Goal: Task Accomplishment & Management: Use online tool/utility

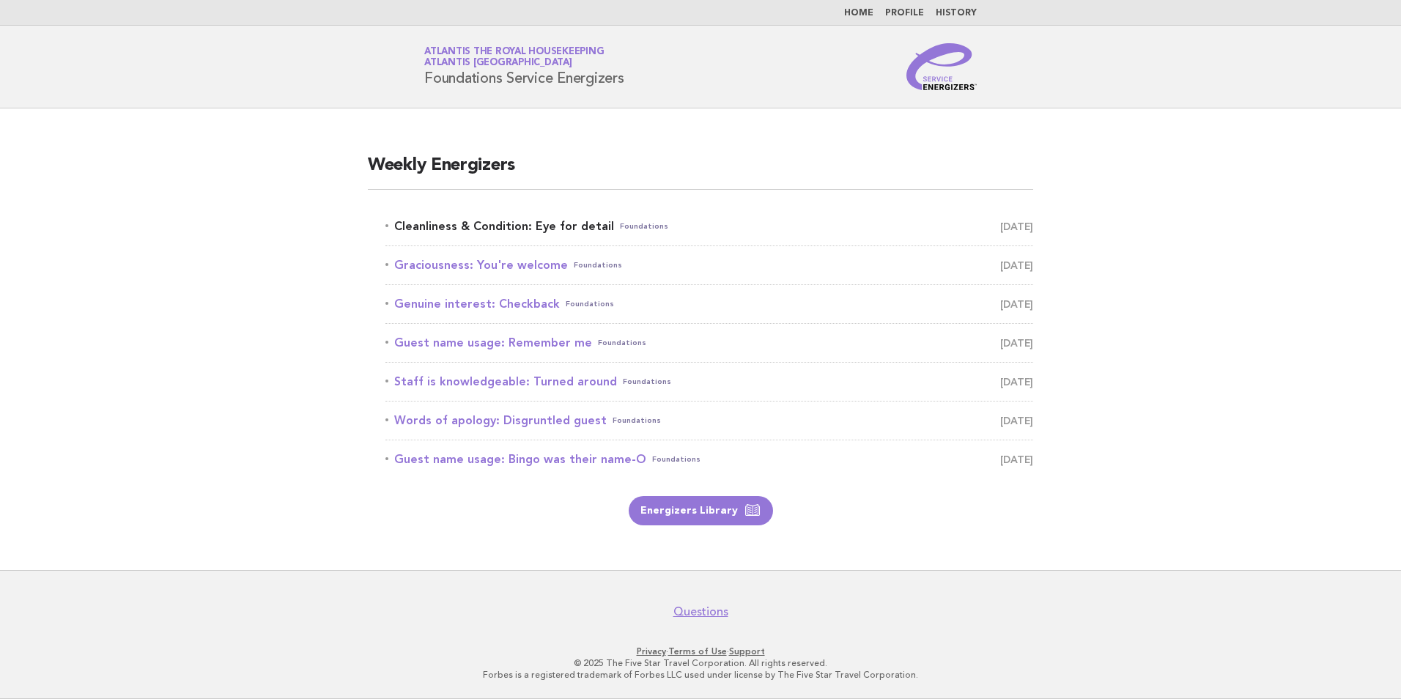
click at [567, 227] on link "Cleanliness & Condition: Eye for detail Foundations October 6" at bounding box center [709, 226] width 648 height 21
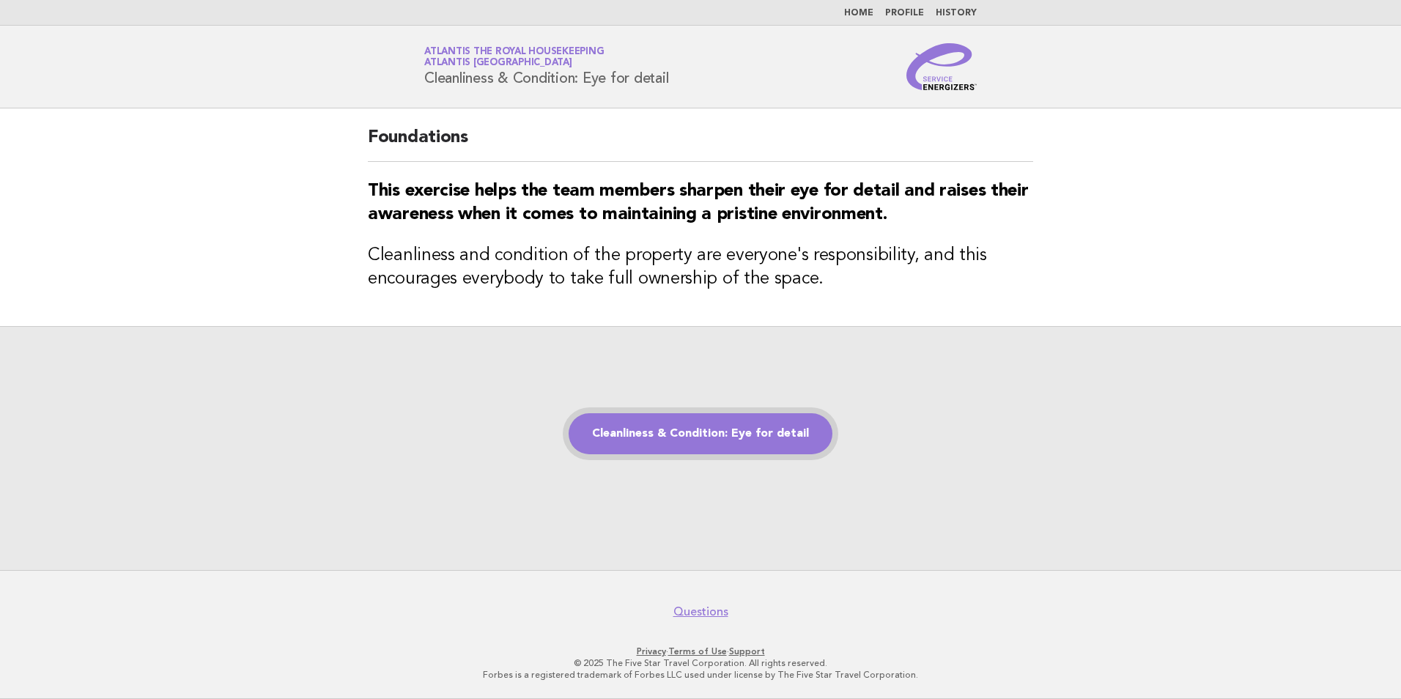
click at [727, 445] on link "Cleanliness & Condition: Eye for detail" at bounding box center [701, 433] width 264 height 41
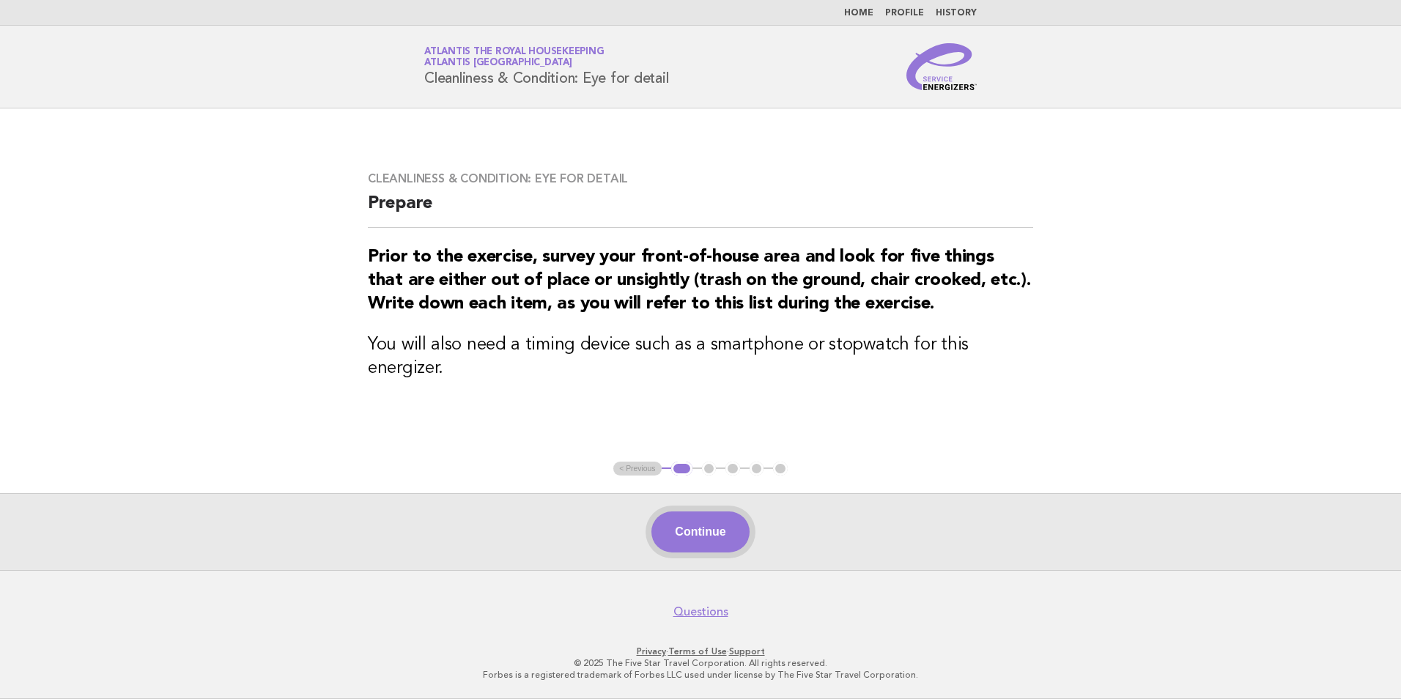
click at [706, 530] on button "Continue" at bounding box center [699, 531] width 97 height 41
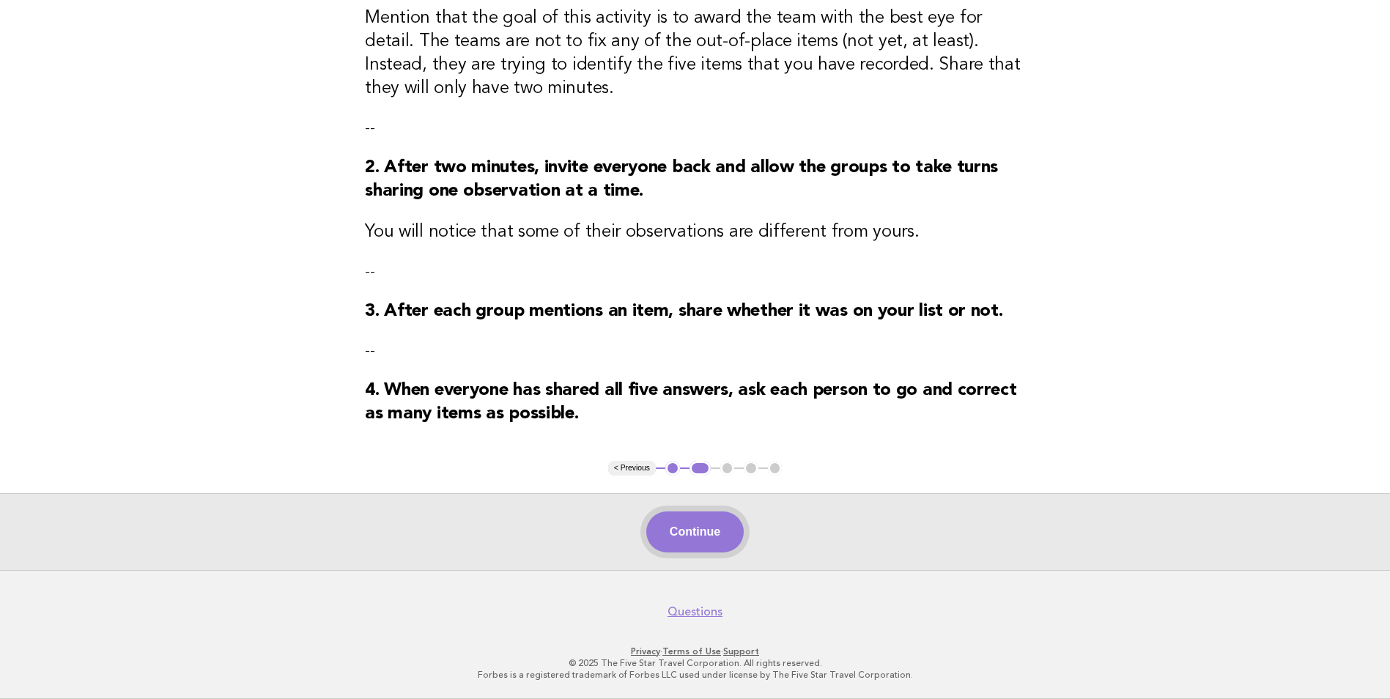
click at [699, 528] on button "Continue" at bounding box center [694, 531] width 97 height 41
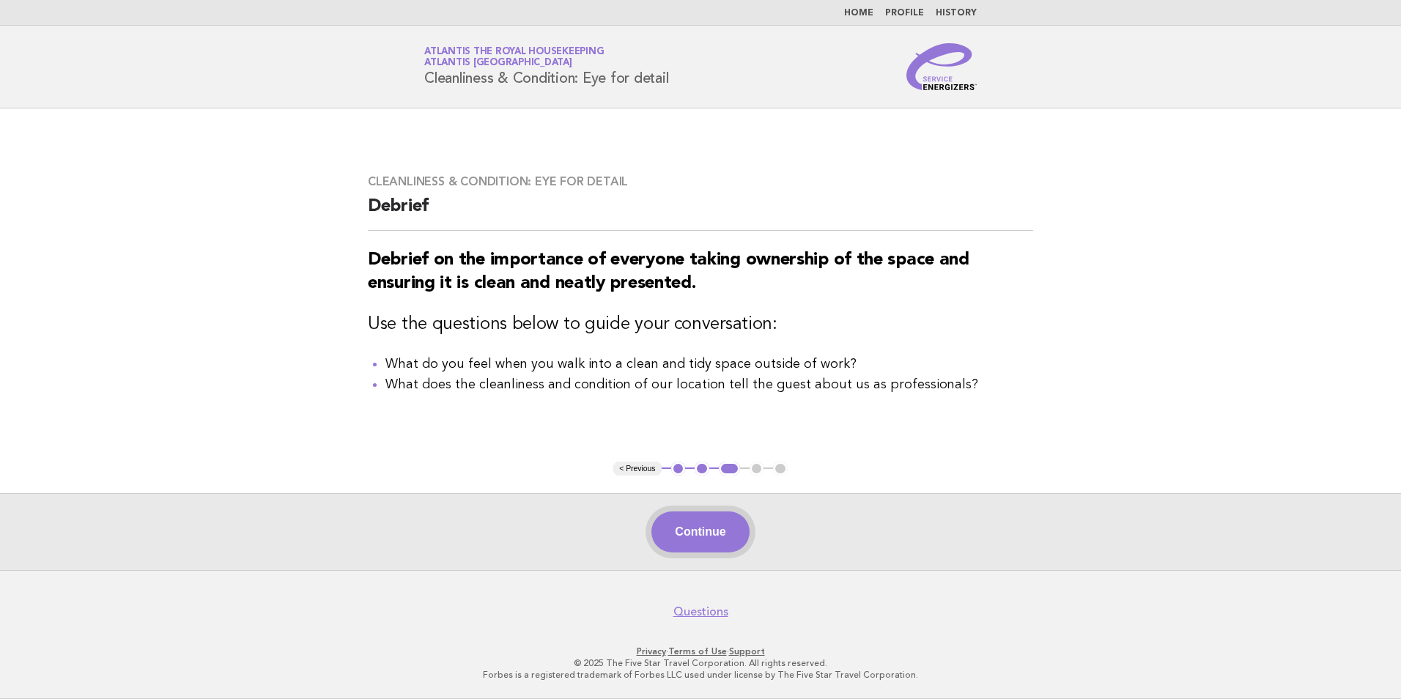
click at [711, 536] on button "Continue" at bounding box center [699, 531] width 97 height 41
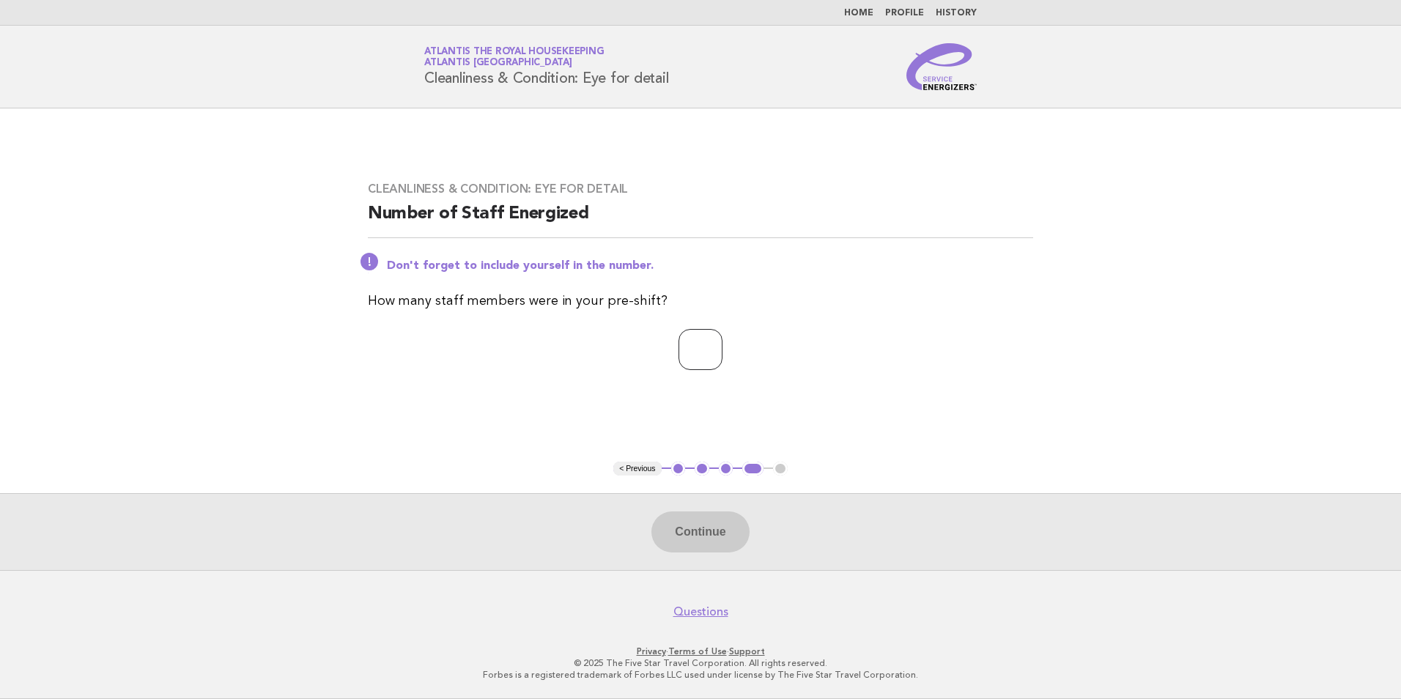
click at [700, 363] on input "number" at bounding box center [700, 349] width 44 height 41
type input "**"
click at [710, 541] on button "Continue" at bounding box center [699, 531] width 97 height 41
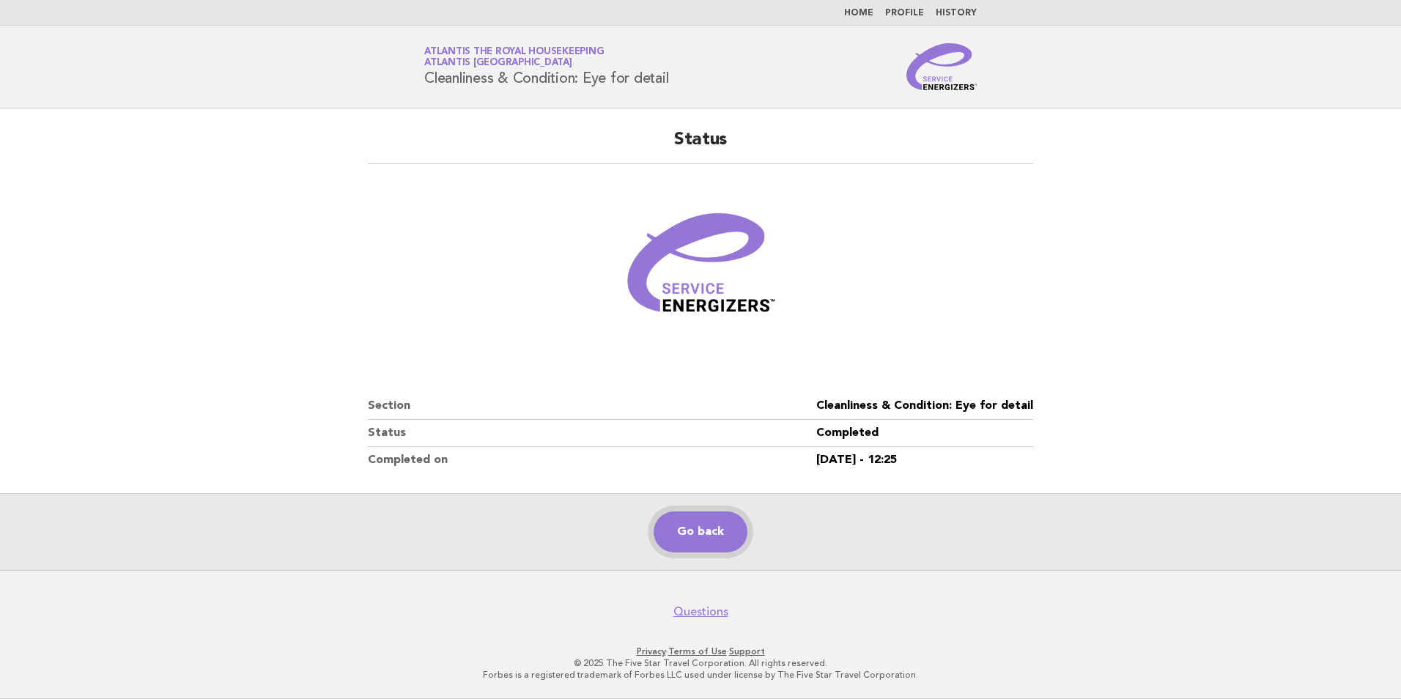
click at [711, 528] on link "Go back" at bounding box center [701, 531] width 94 height 41
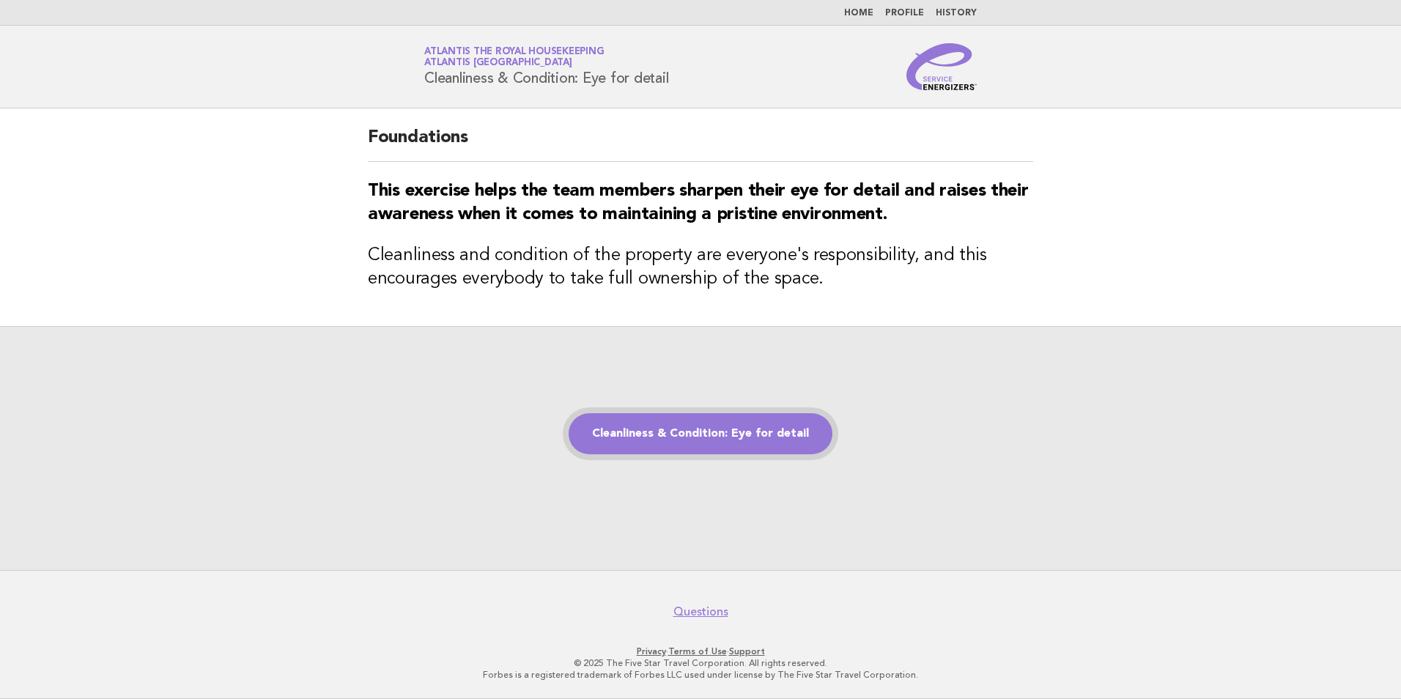
click at [728, 442] on link "Cleanliness & Condition: Eye for detail" at bounding box center [701, 433] width 264 height 41
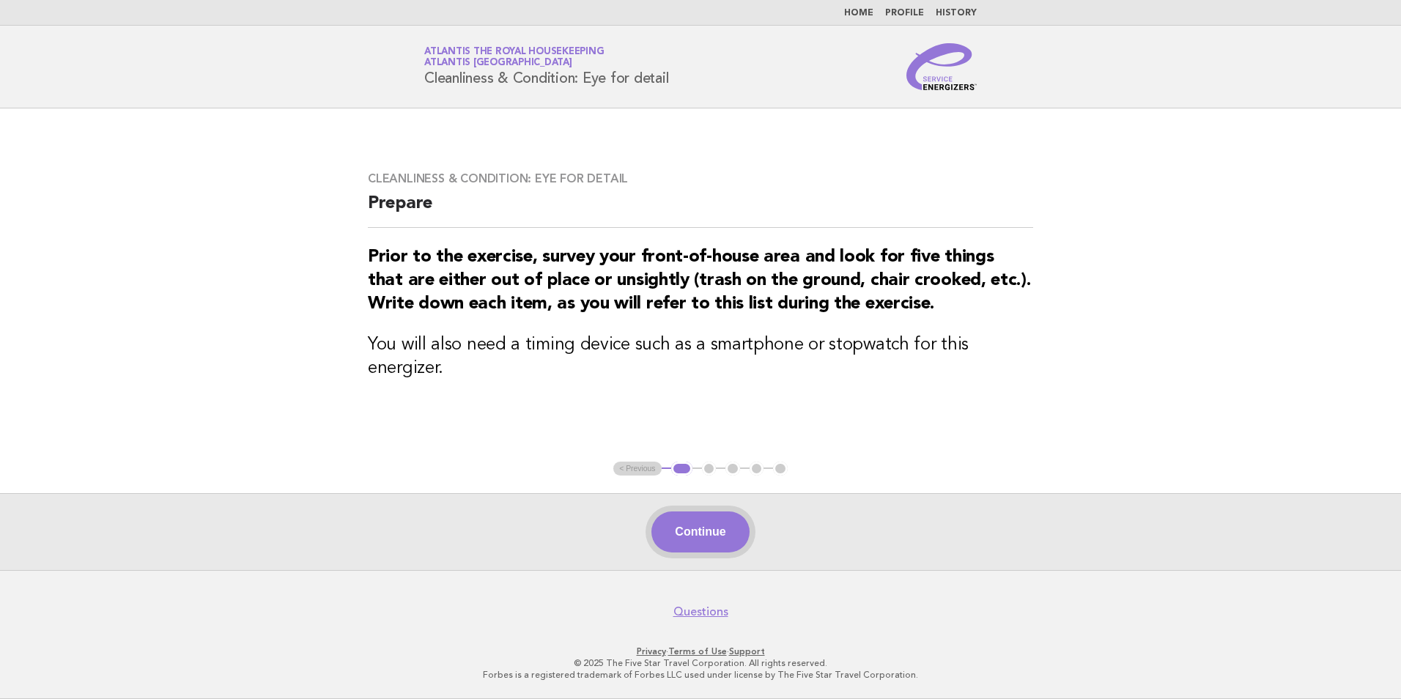
click at [711, 526] on button "Continue" at bounding box center [699, 531] width 97 height 41
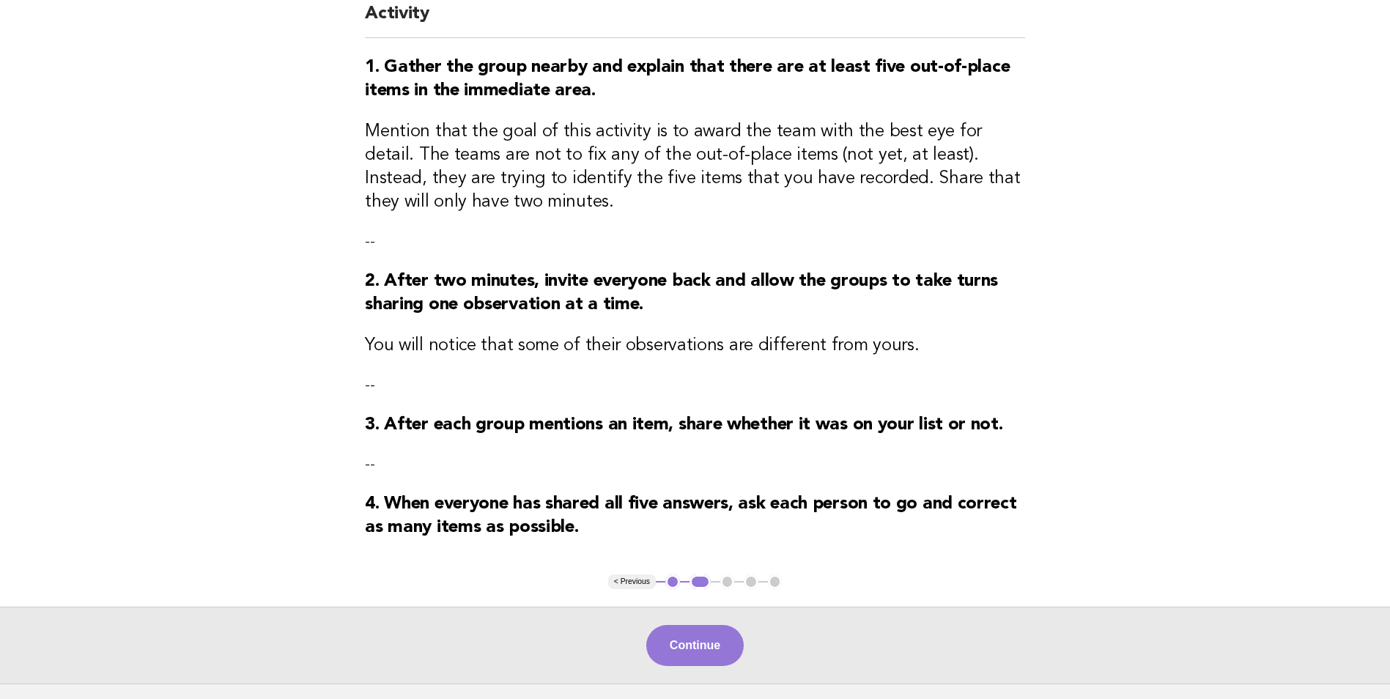
scroll to position [220, 0]
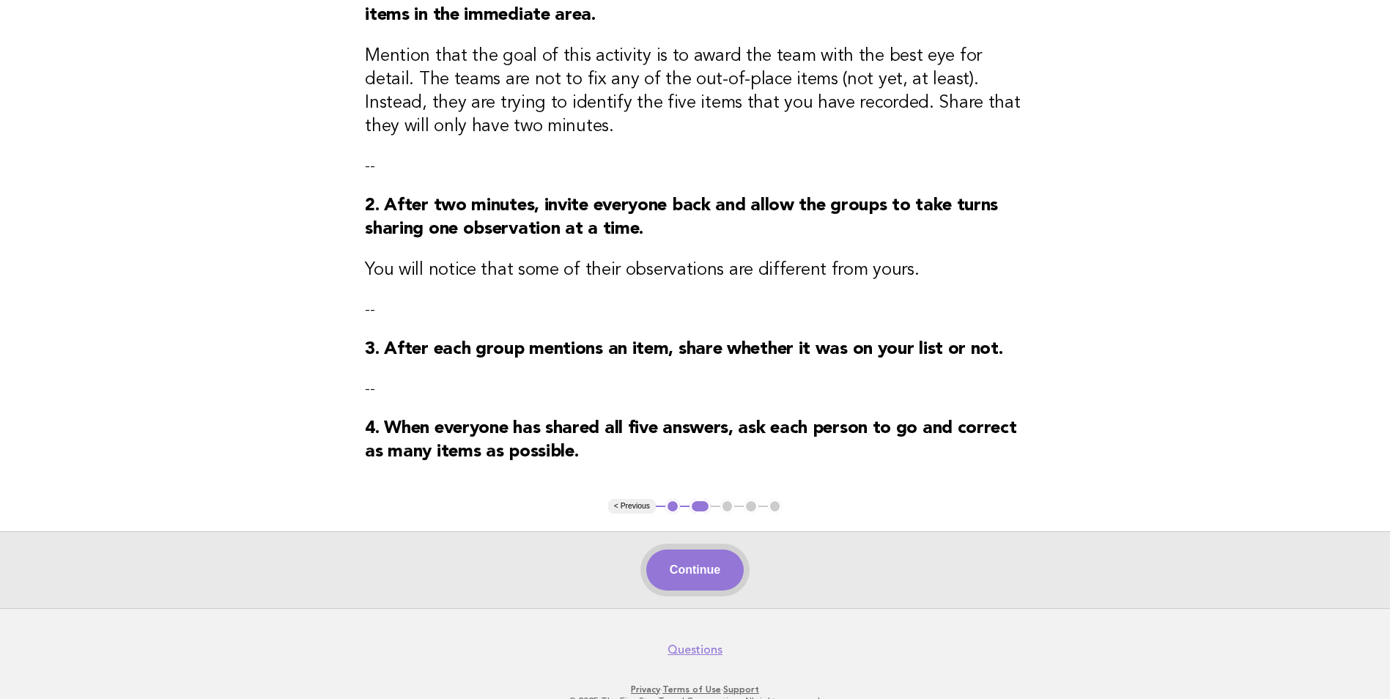
click at [714, 572] on button "Continue" at bounding box center [694, 570] width 97 height 41
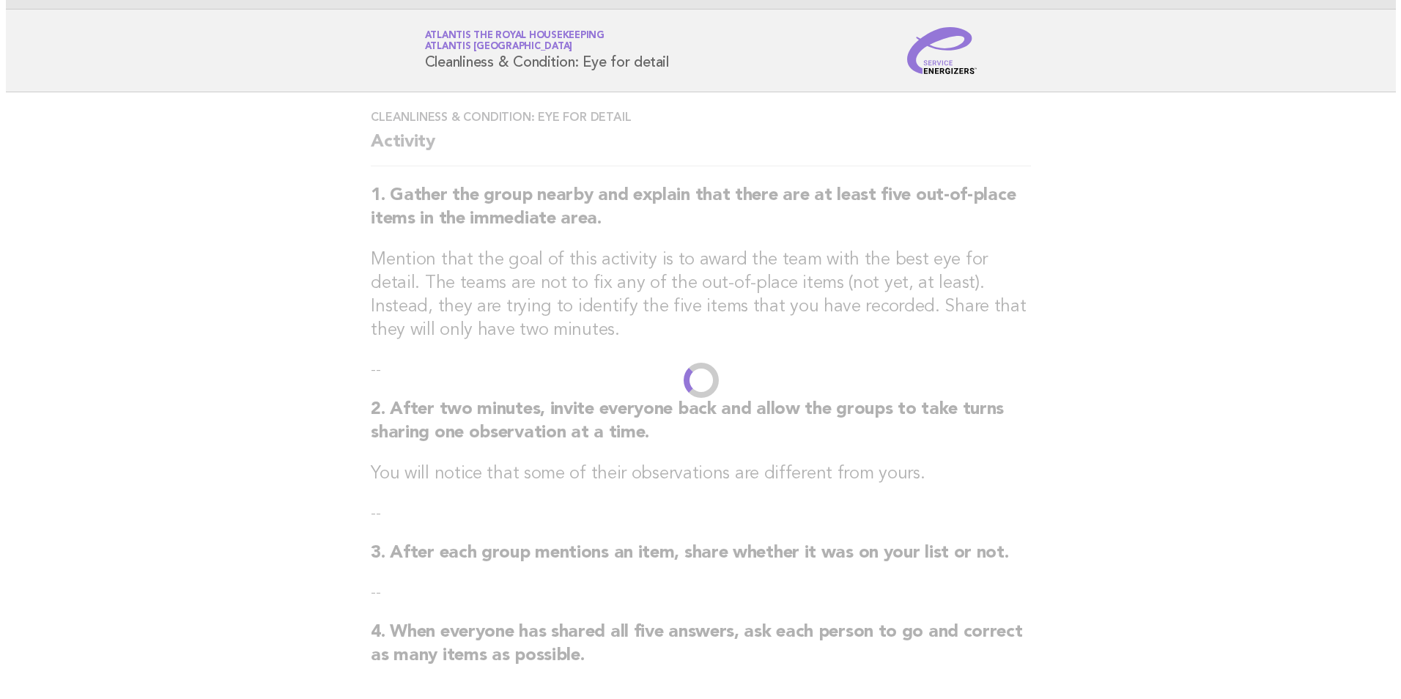
scroll to position [0, 0]
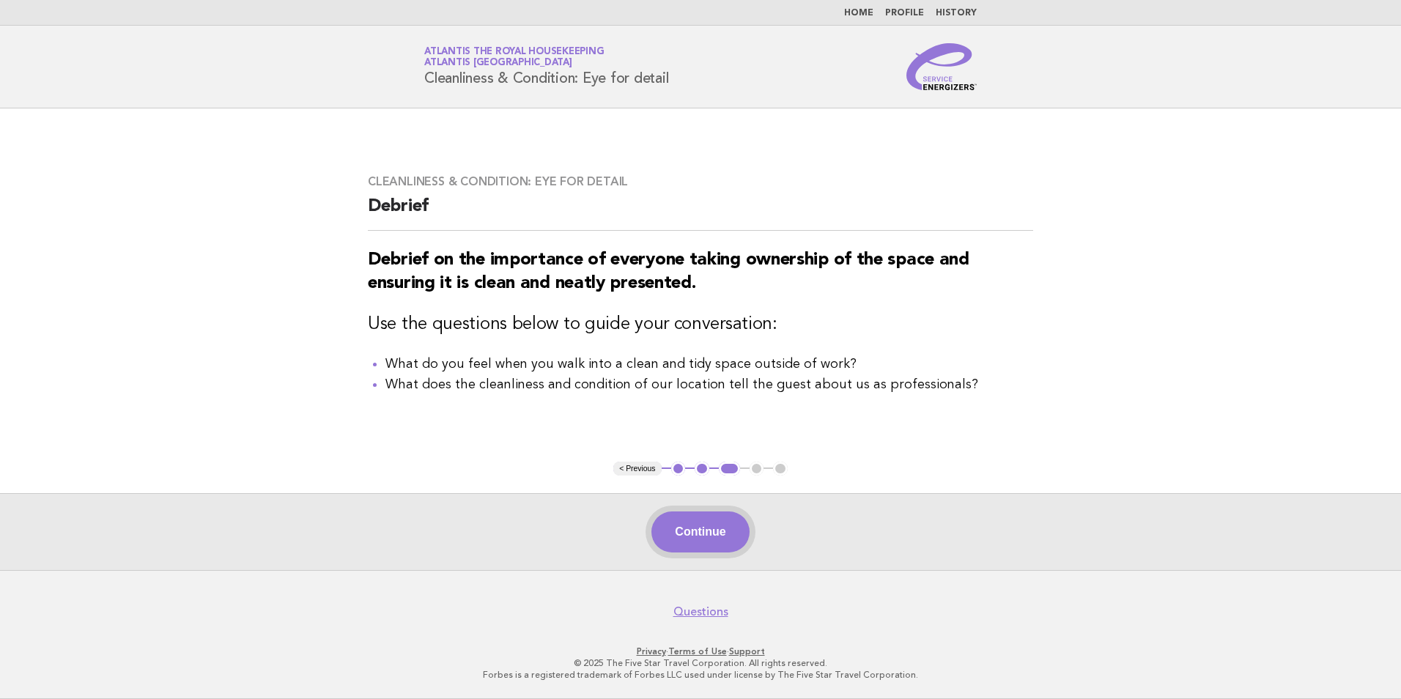
click at [687, 532] on button "Continue" at bounding box center [699, 531] width 97 height 41
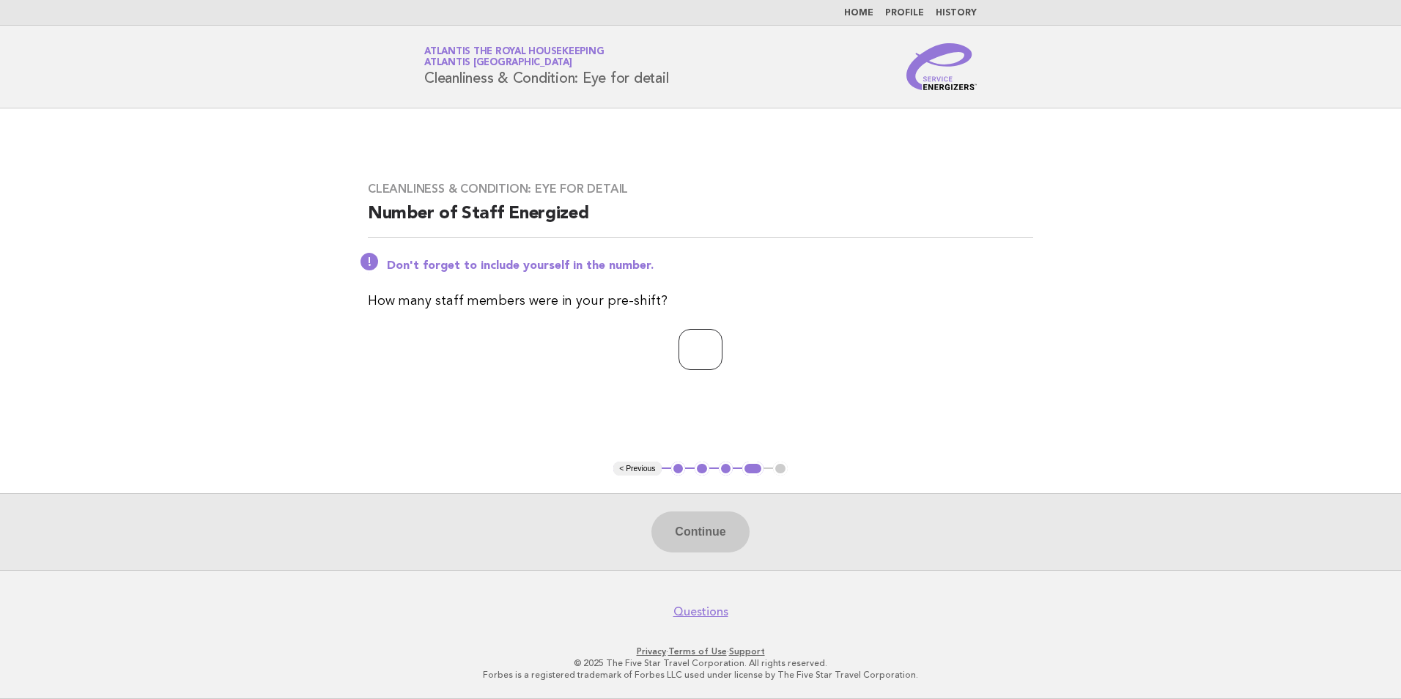
click at [682, 357] on input "number" at bounding box center [700, 349] width 44 height 41
type input "**"
click at [692, 528] on button "Continue" at bounding box center [699, 531] width 97 height 41
